Goal: Information Seeking & Learning: Learn about a topic

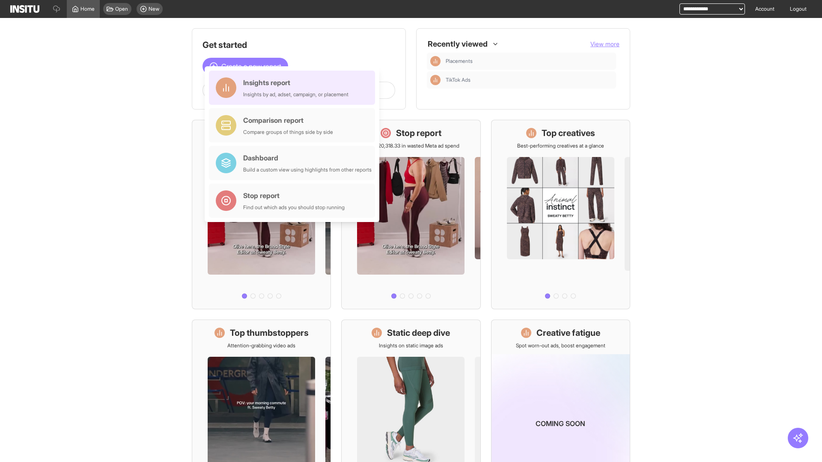
click at [294, 88] on div "Insights report Insights by ad, adset, campaign, or placement" at bounding box center [295, 88] width 105 height 21
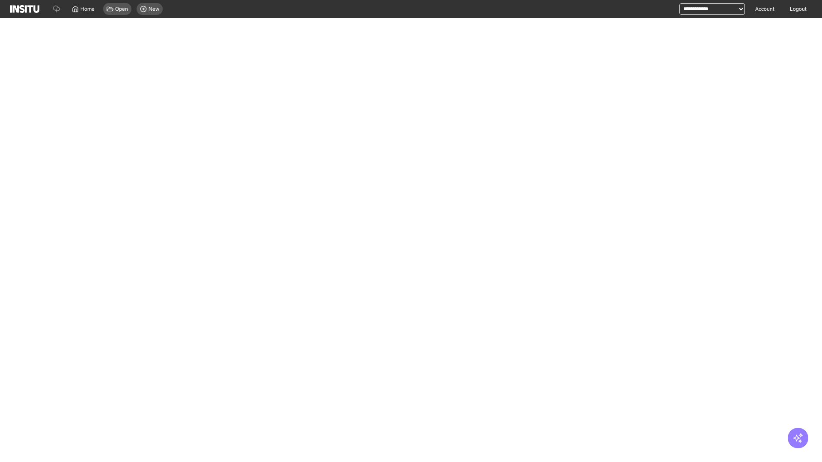
select select "**"
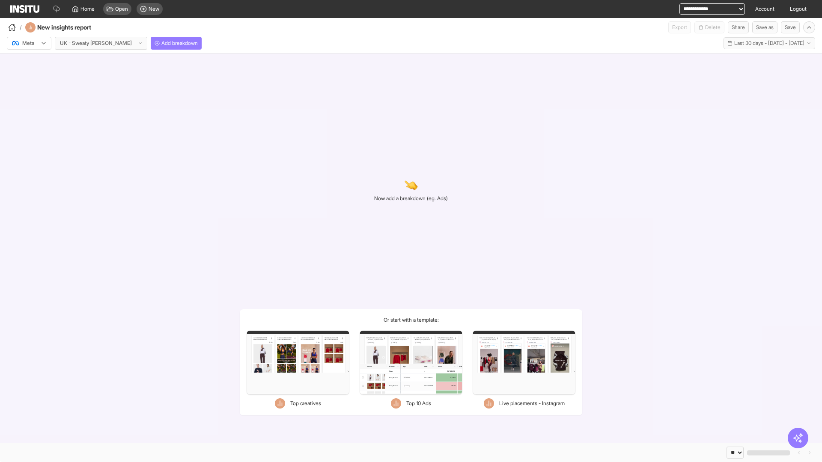
click at [29, 43] on div at bounding box center [23, 43] width 24 height 9
click at [29, 62] on span "Meta" at bounding box center [29, 62] width 12 height 8
click at [161, 43] on span "Add breakdown" at bounding box center [179, 43] width 36 height 7
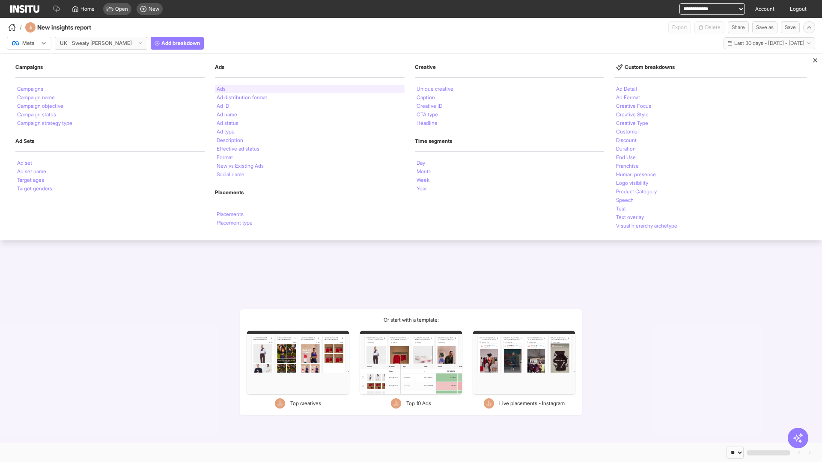
click at [220, 89] on li "Ads" at bounding box center [221, 89] width 9 height 5
